Goal: Information Seeking & Learning: Learn about a topic

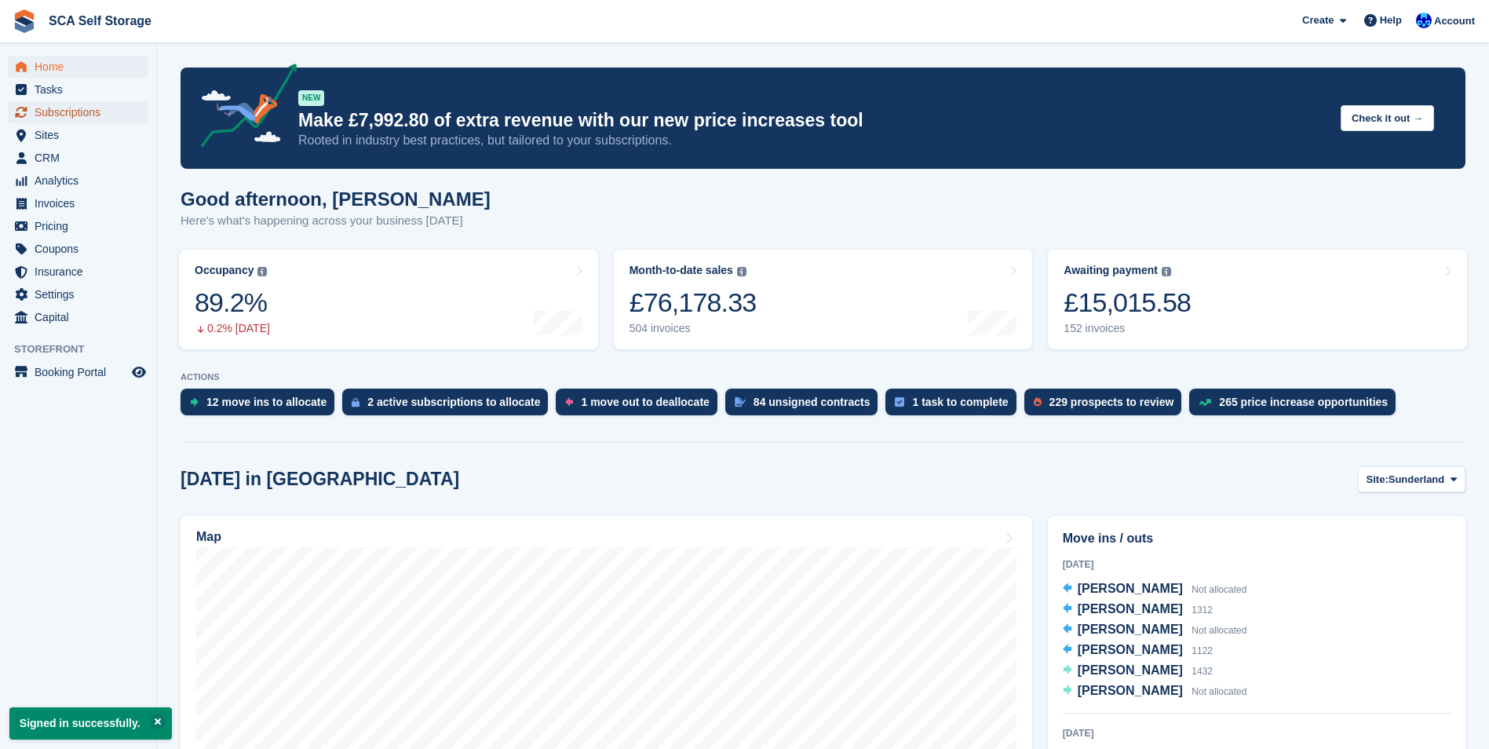
click at [88, 111] on span "Subscriptions" at bounding box center [82, 112] width 94 height 22
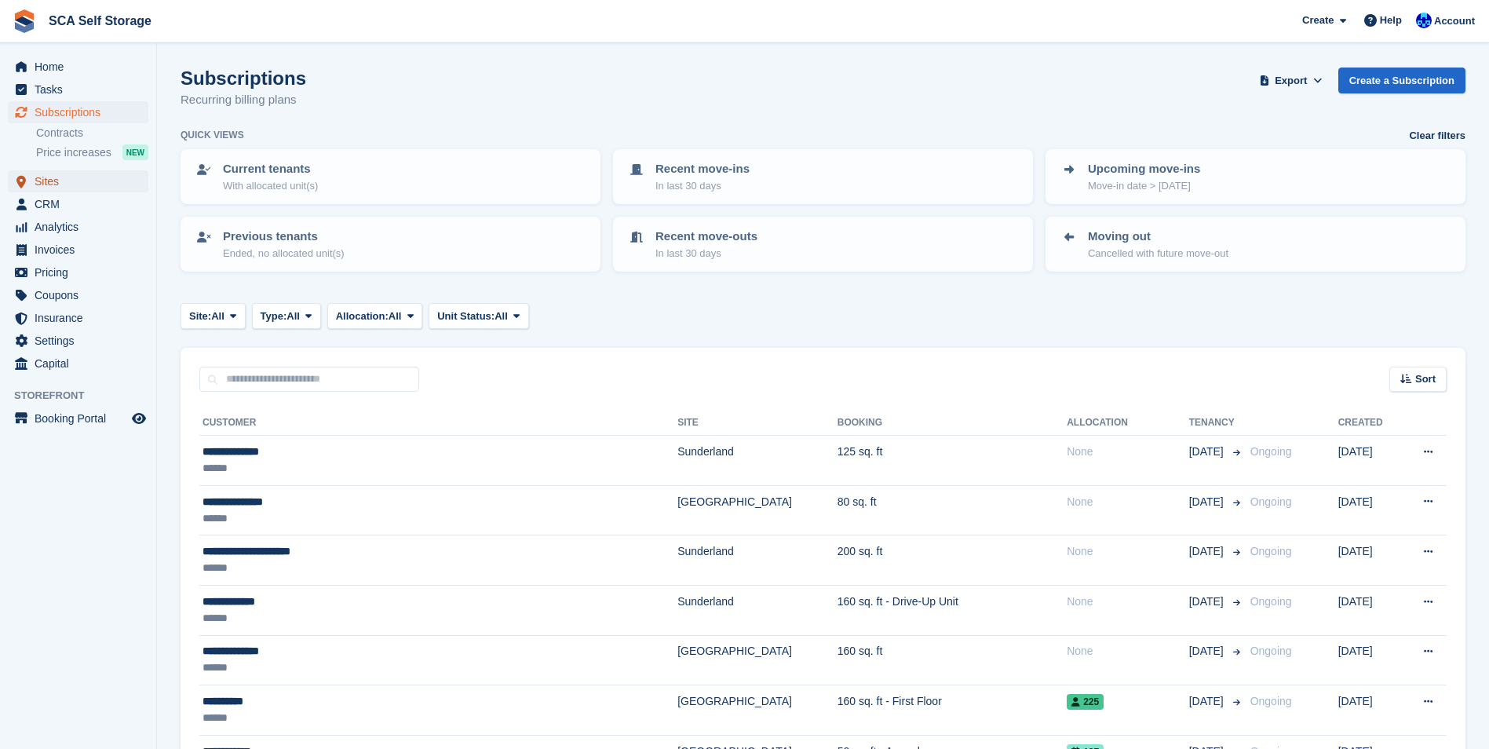
click at [77, 172] on span "Sites" at bounding box center [82, 181] width 94 height 22
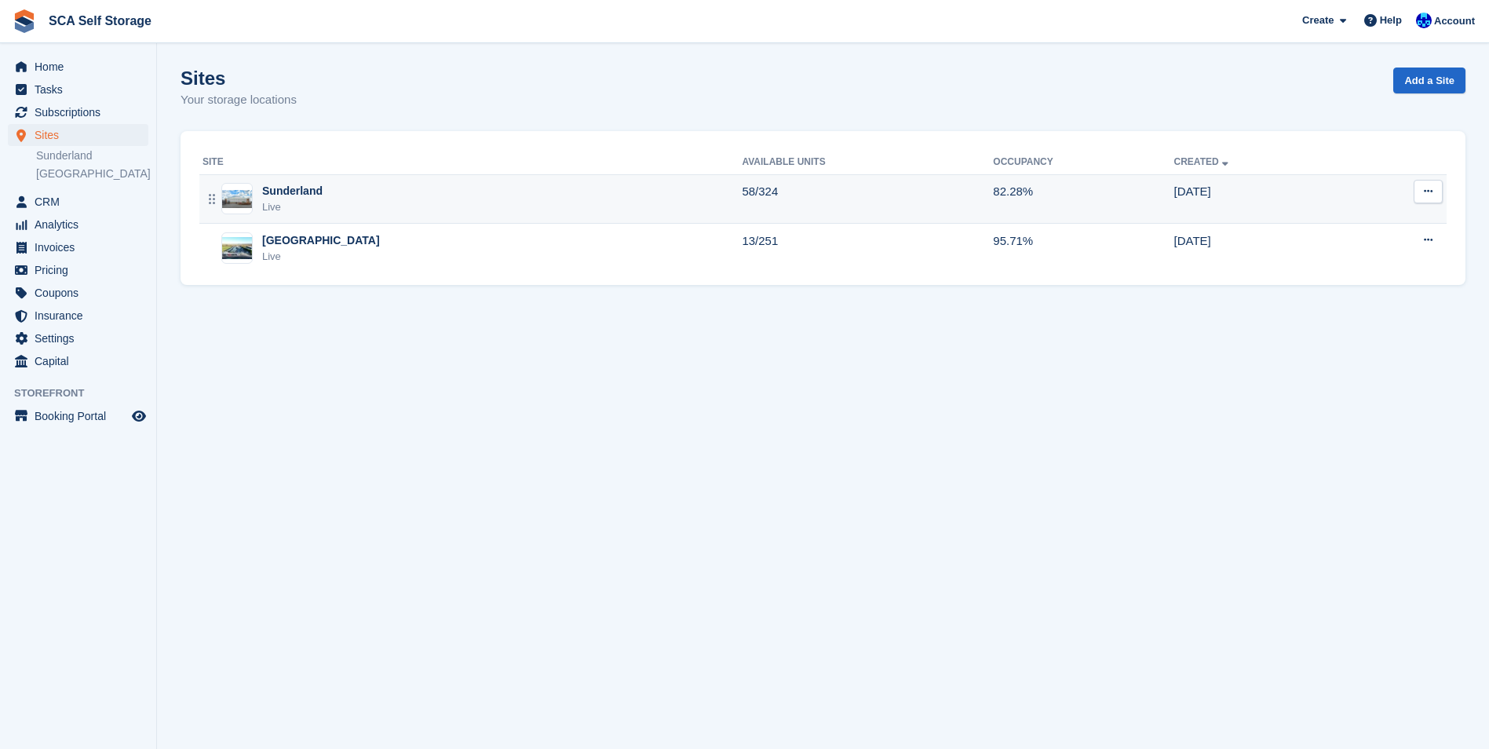
click at [416, 191] on div "Sunderland Live" at bounding box center [472, 199] width 539 height 32
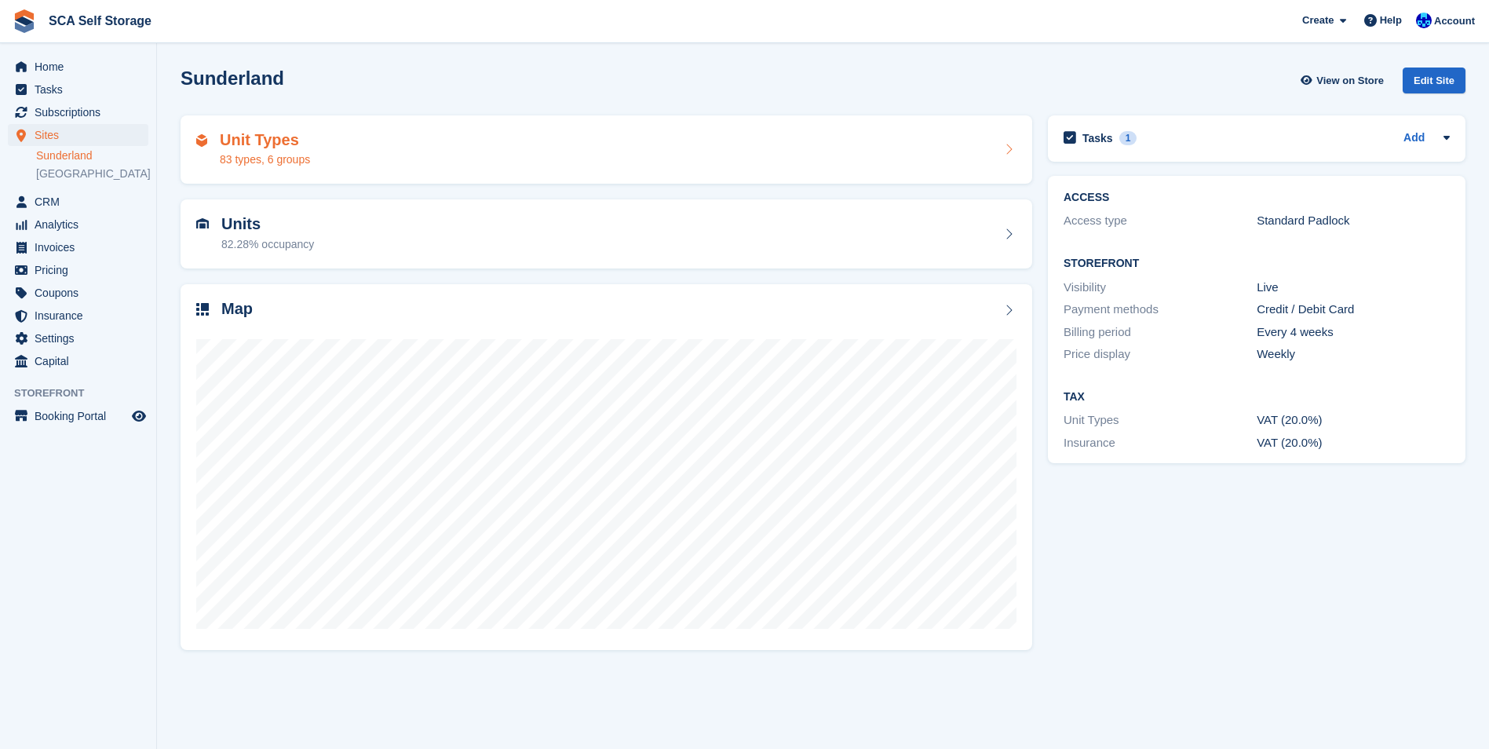
click at [386, 174] on div "Unit Types 83 types, 6 groups" at bounding box center [607, 149] width 852 height 69
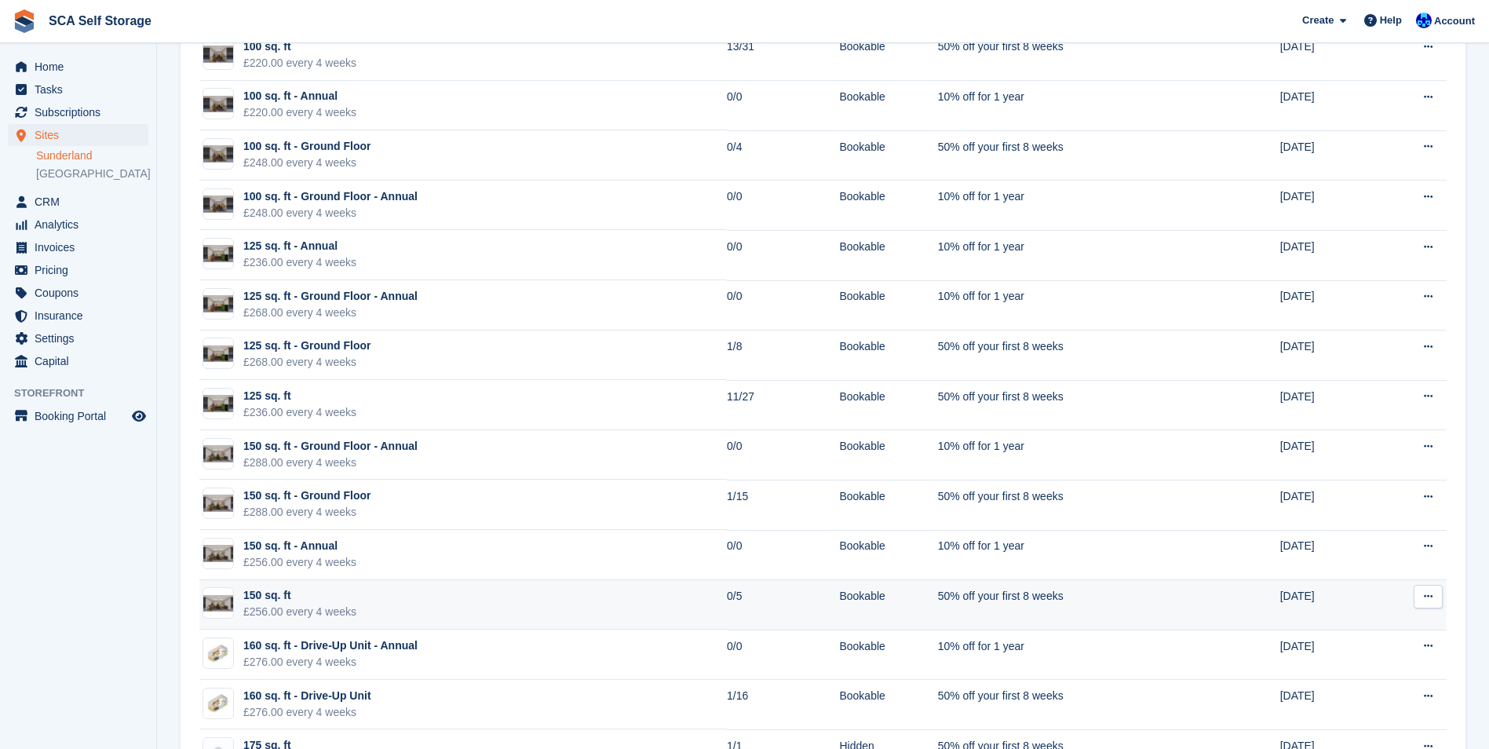
scroll to position [1806, 0]
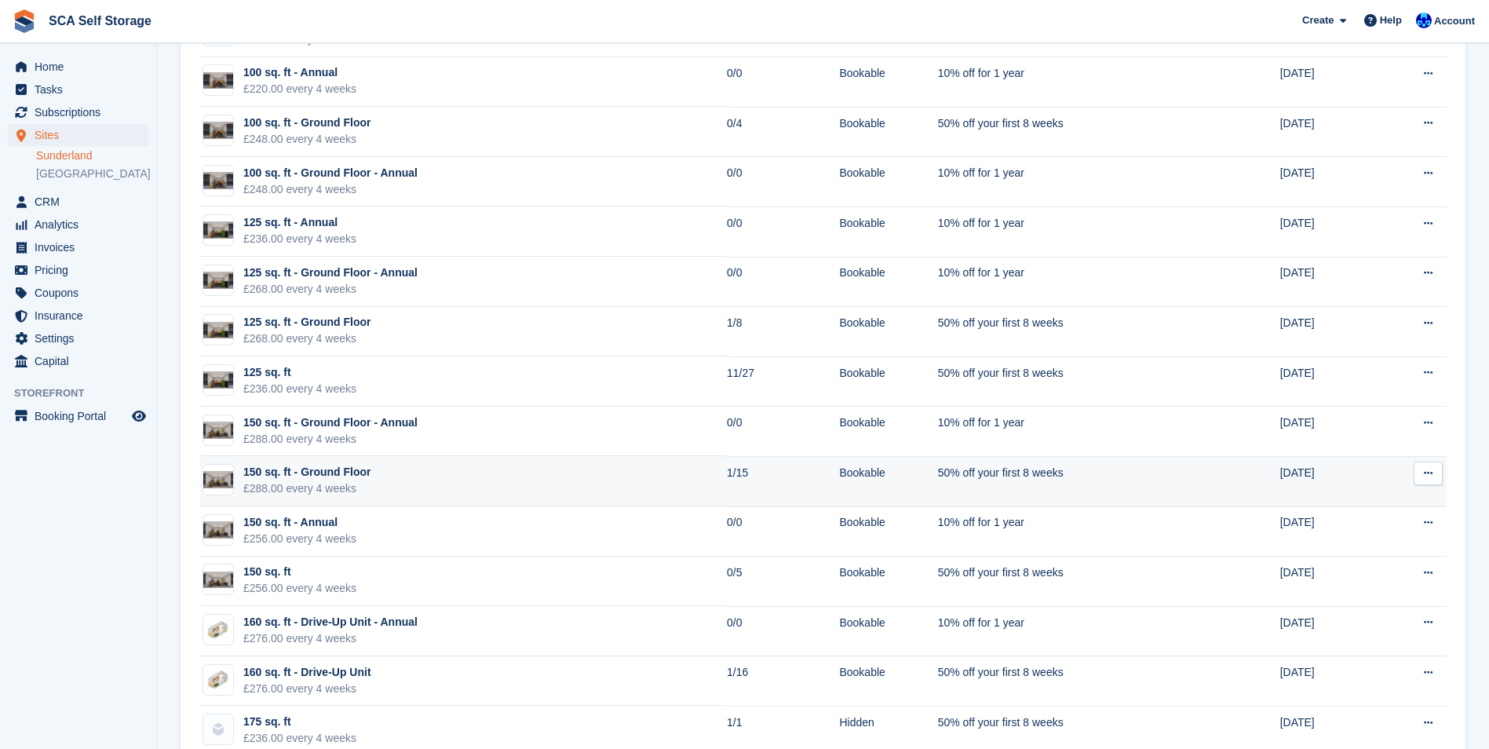
click at [448, 492] on td "150 sq. ft - Ground Floor £288.00 every 4 weeks" at bounding box center [463, 481] width 528 height 50
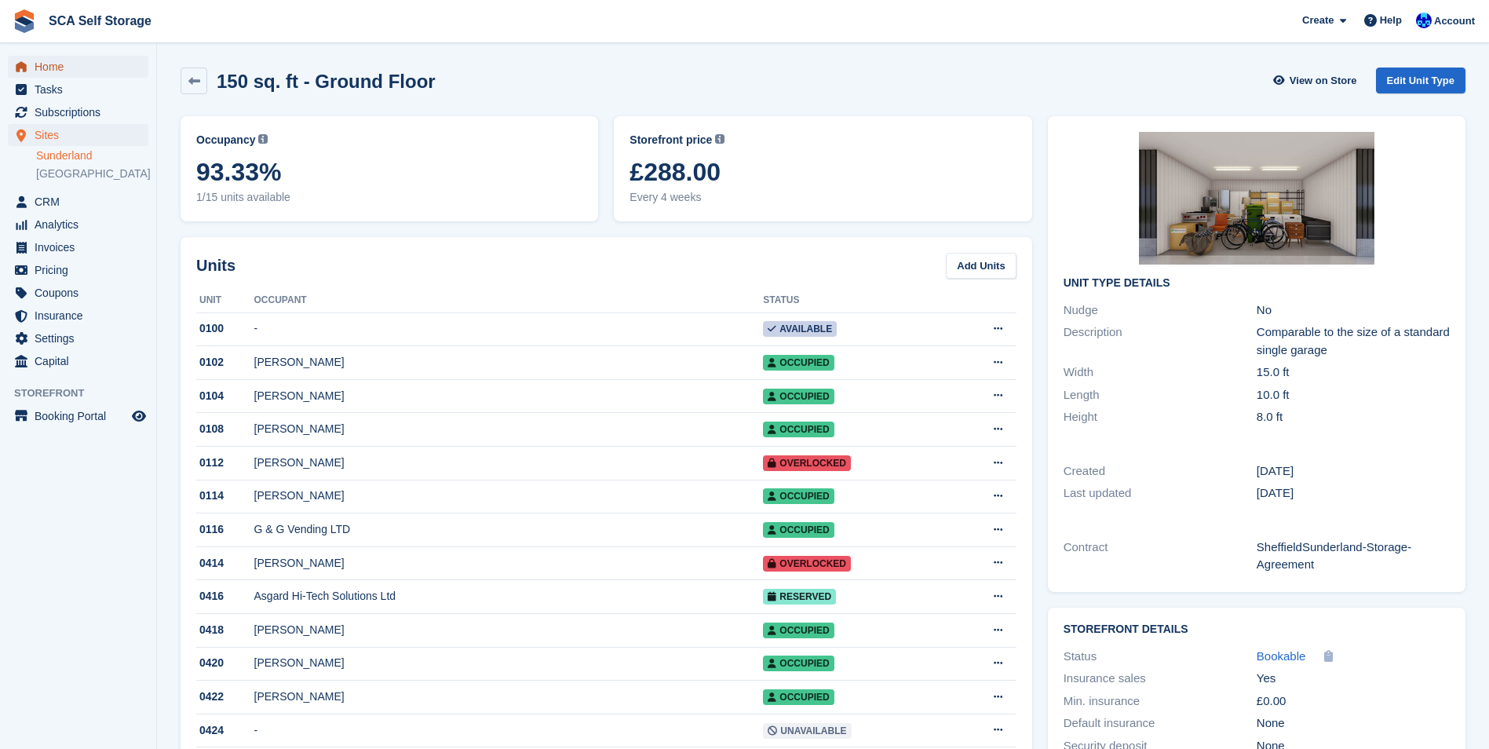
click at [90, 74] on span "Home" at bounding box center [82, 67] width 94 height 22
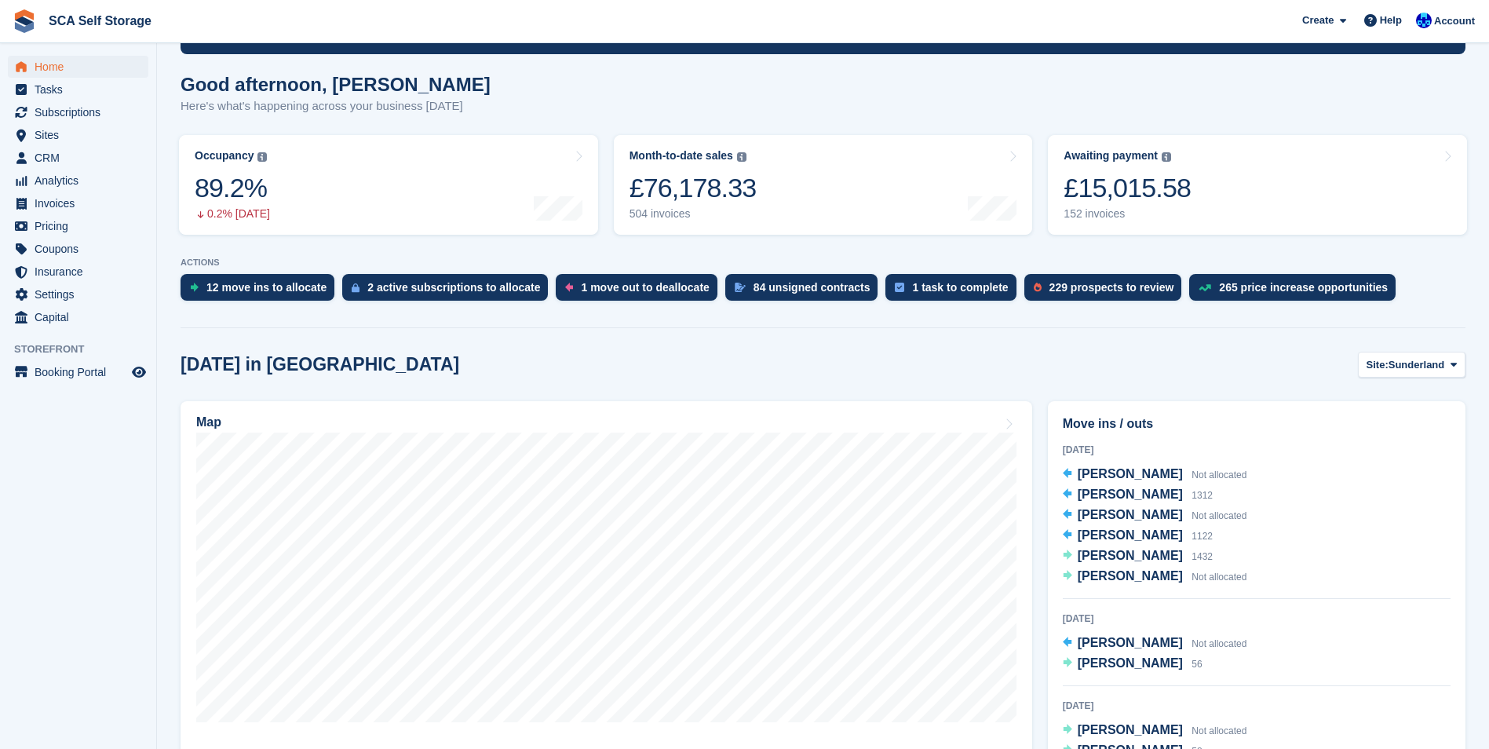
scroll to position [314, 0]
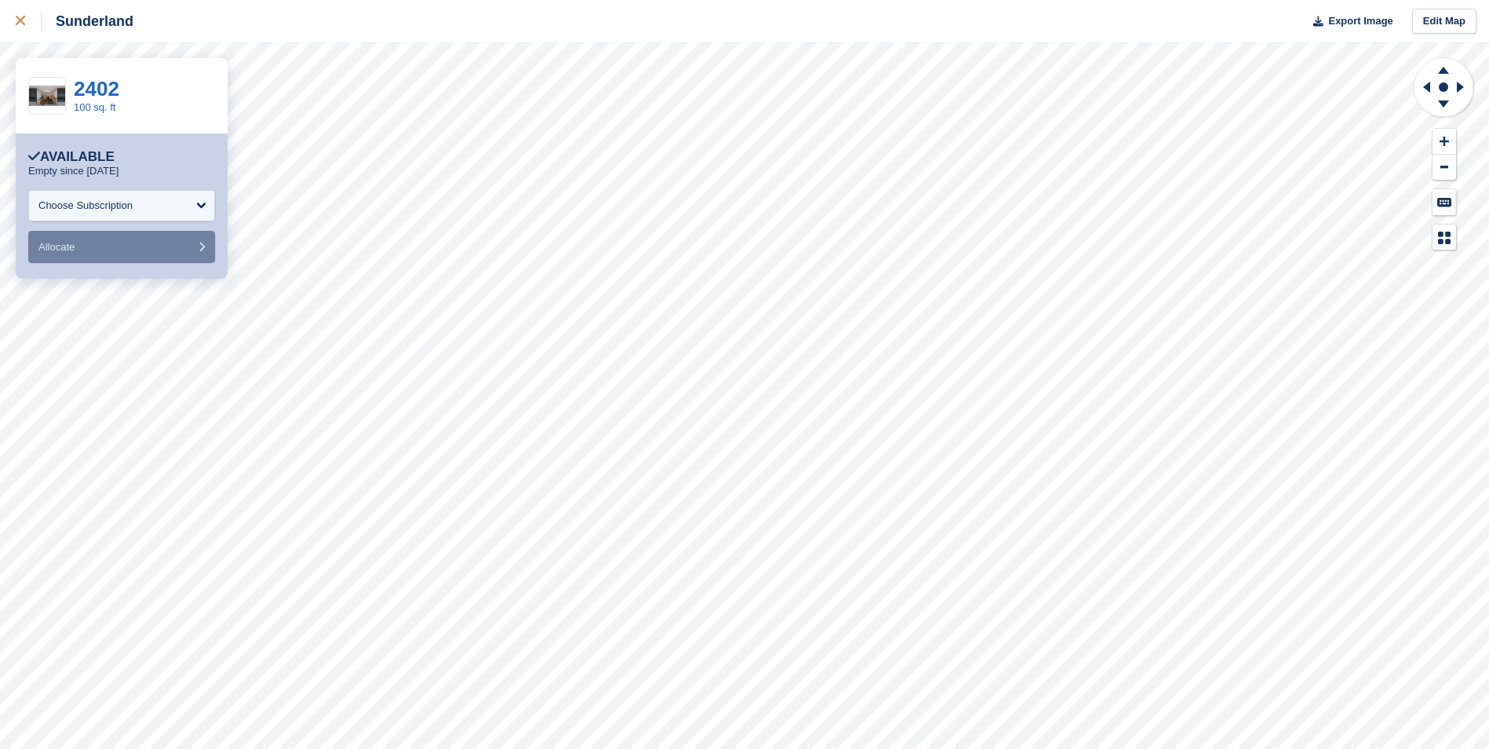
click at [22, 22] on icon at bounding box center [20, 20] width 9 height 9
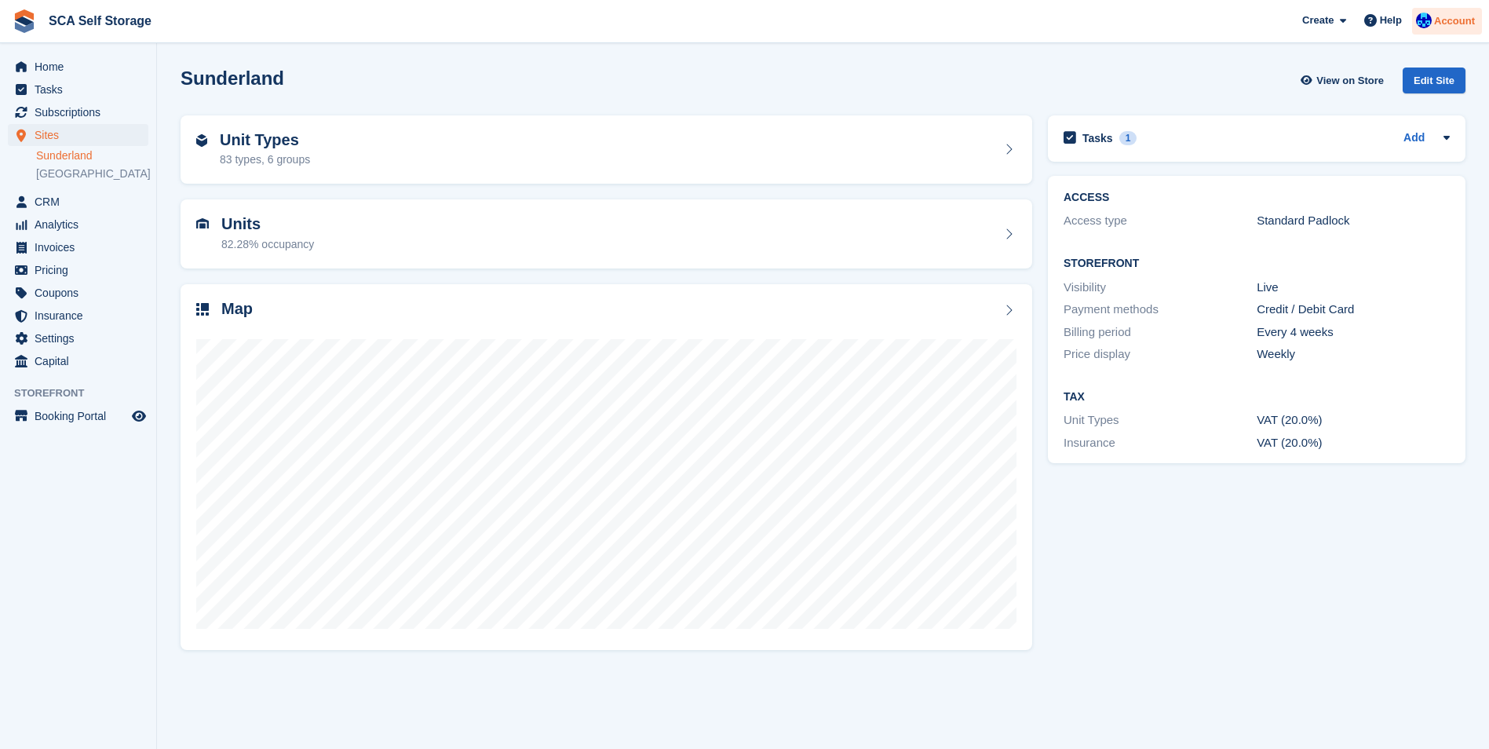
click at [1449, 16] on span "Account" at bounding box center [1454, 21] width 41 height 16
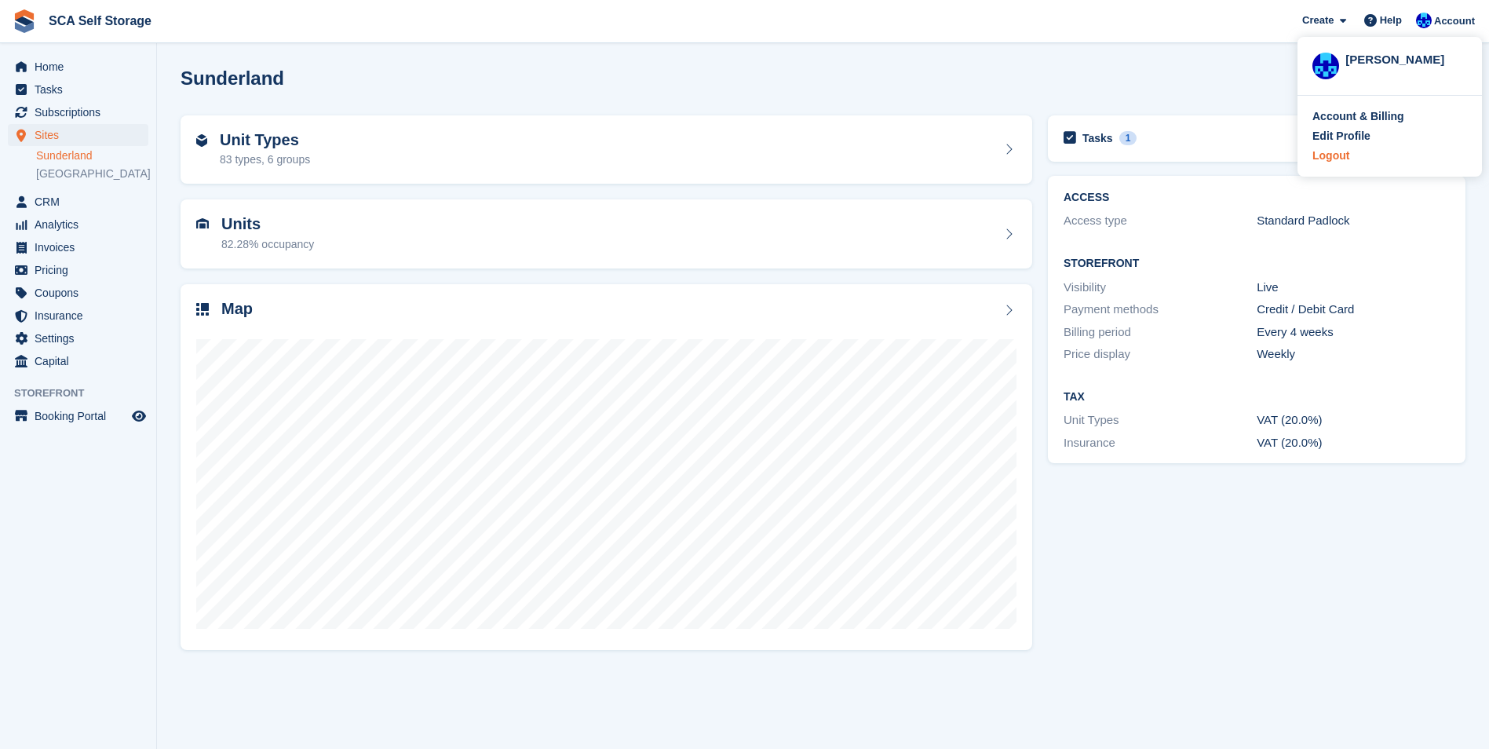
click at [1350, 151] on div "Logout" at bounding box center [1390, 156] width 155 height 16
